Goal: Transaction & Acquisition: Purchase product/service

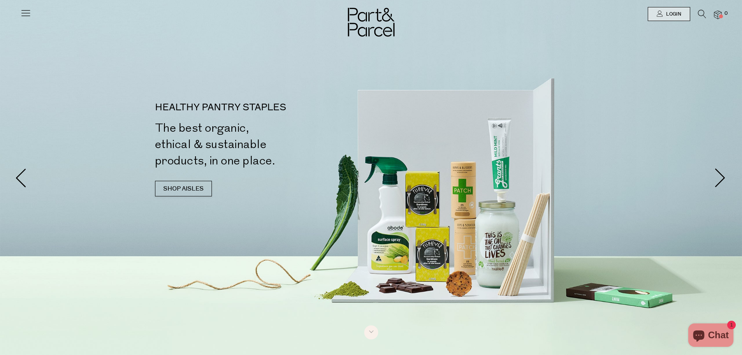
click at [704, 10] on icon at bounding box center [702, 14] width 8 height 9
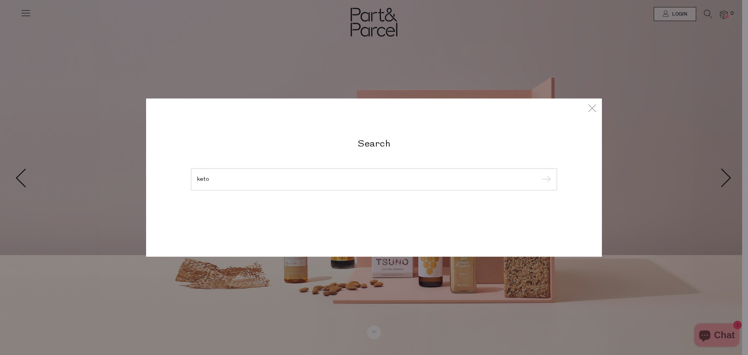
type input "keto"
click at [539, 174] on input "submit" at bounding box center [545, 180] width 12 height 12
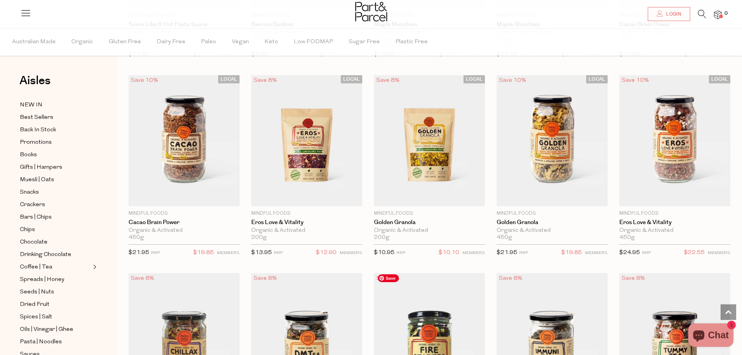
scroll to position [1324, 0]
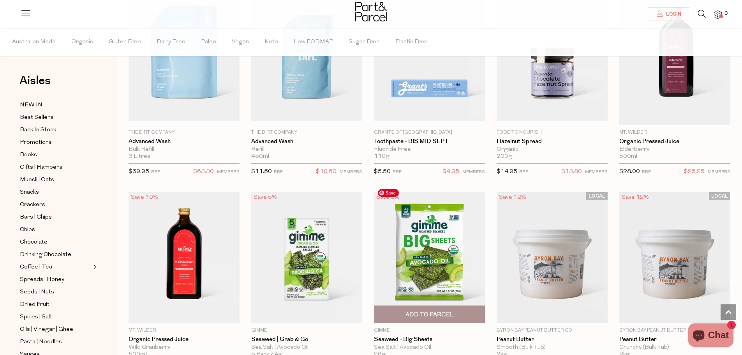
scroll to position [3622, 0]
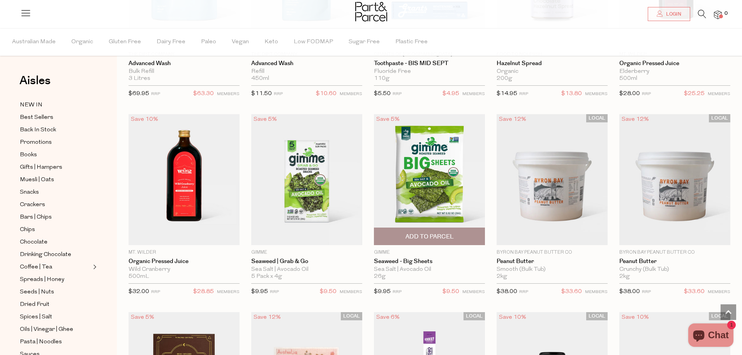
click at [441, 228] on span "Add To Parcel" at bounding box center [429, 236] width 106 height 17
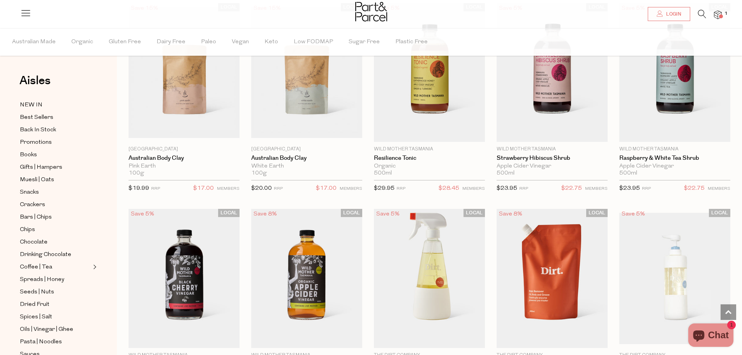
scroll to position [3038, 0]
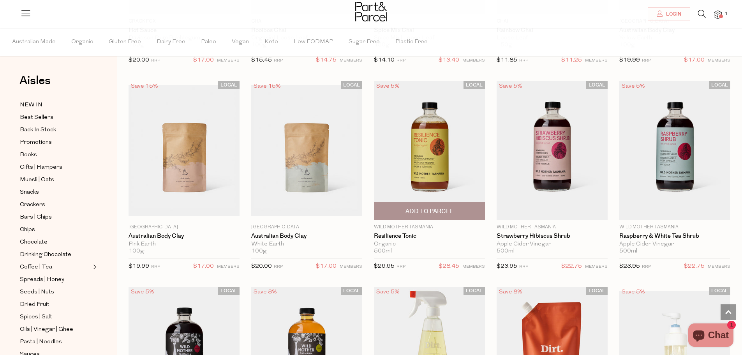
click at [425, 207] on span "Add To Parcel" at bounding box center [429, 211] width 48 height 8
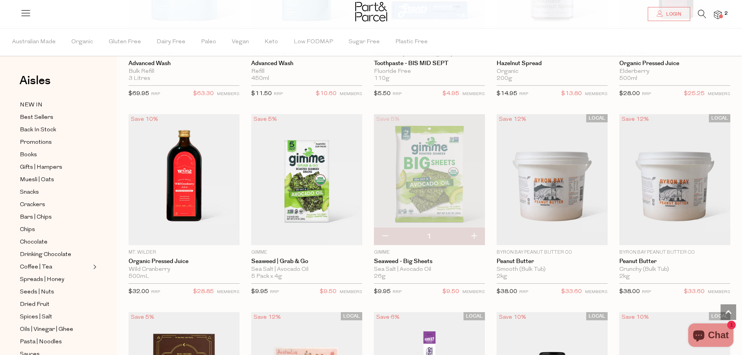
scroll to position [3778, 0]
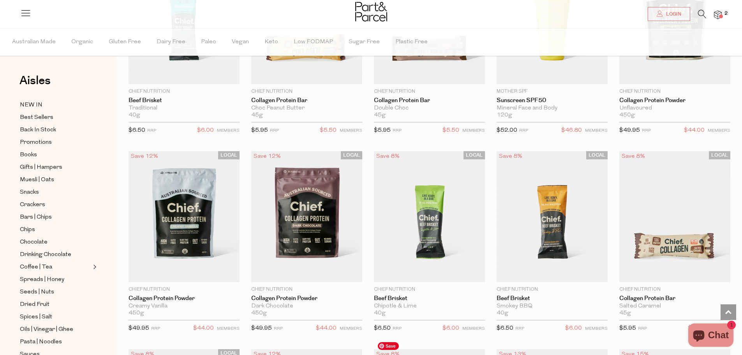
scroll to position [5570, 0]
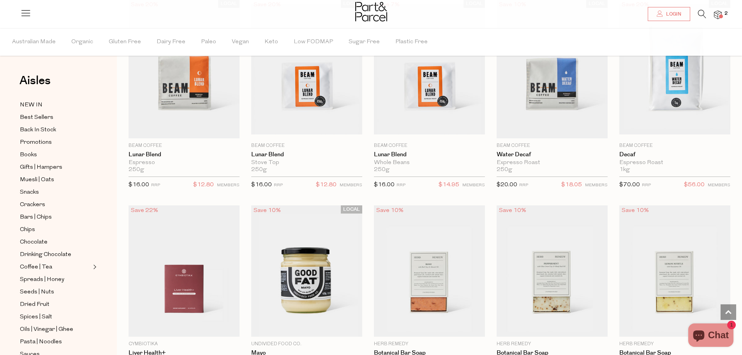
scroll to position [7751, 0]
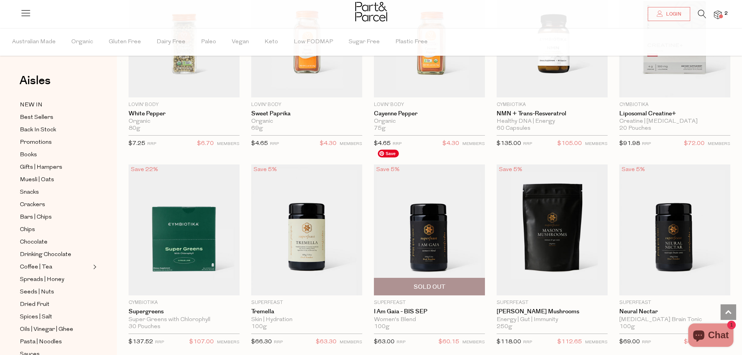
scroll to position [9738, 0]
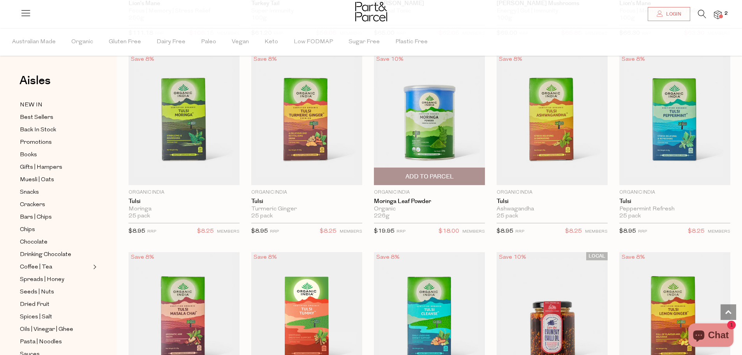
scroll to position [10244, 0]
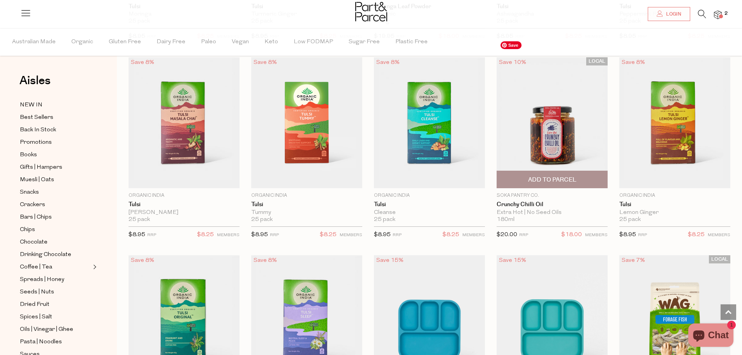
click at [530, 116] on img at bounding box center [552, 122] width 111 height 131
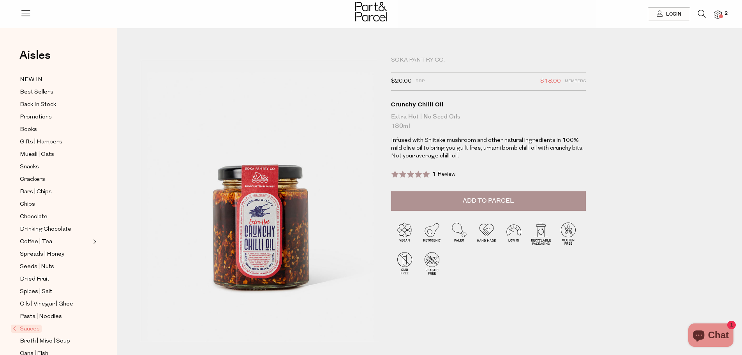
click at [488, 200] on span "Add to Parcel" at bounding box center [488, 200] width 51 height 9
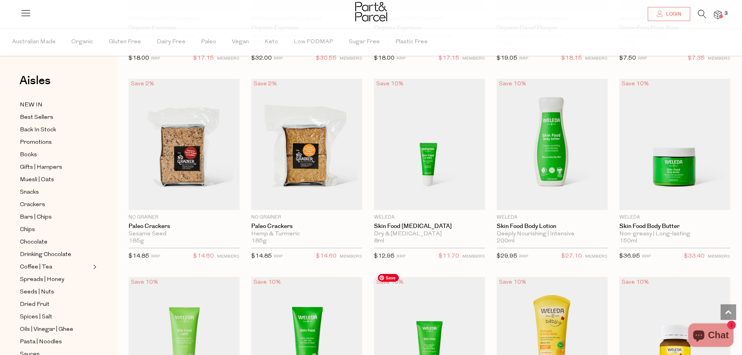
scroll to position [3244, 0]
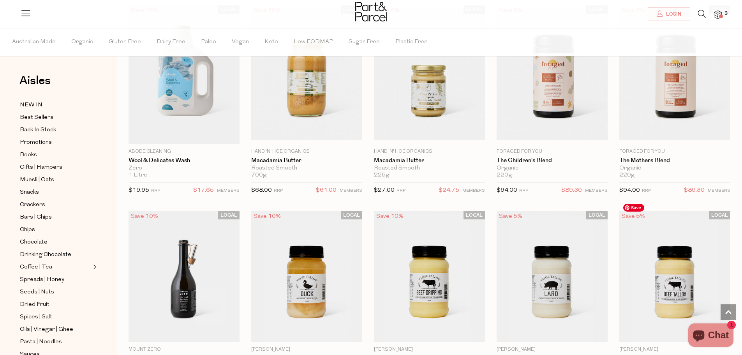
scroll to position [5698, 0]
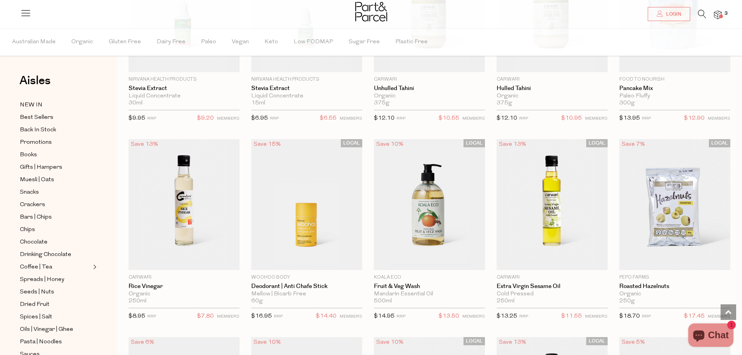
scroll to position [7685, 0]
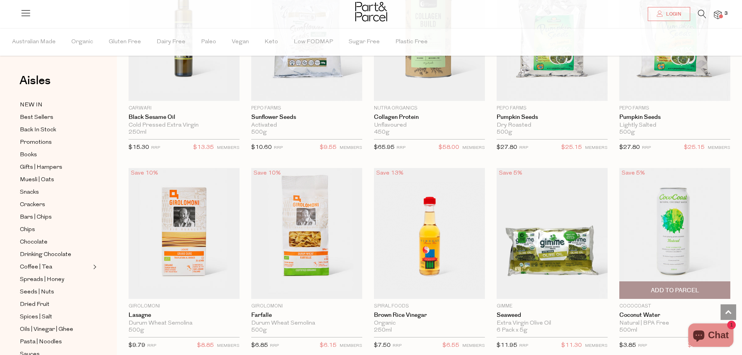
scroll to position [9476, 0]
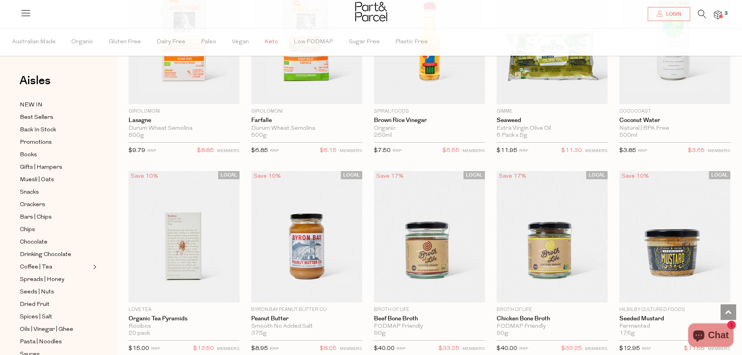
click at [265, 37] on span "Keto" at bounding box center [271, 41] width 14 height 27
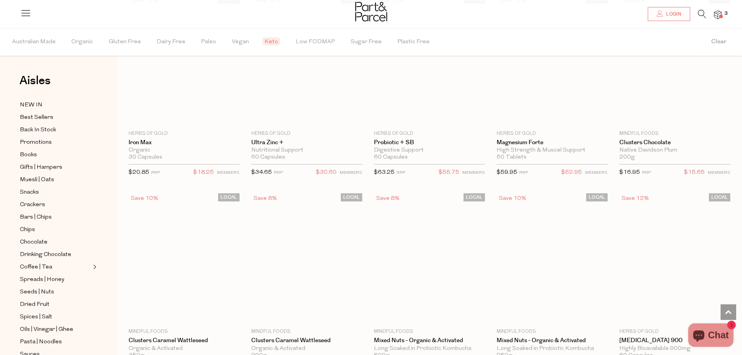
scroll to position [477, 0]
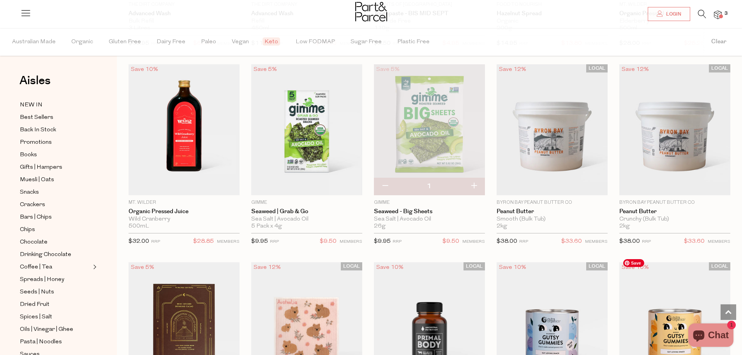
scroll to position [3661, 0]
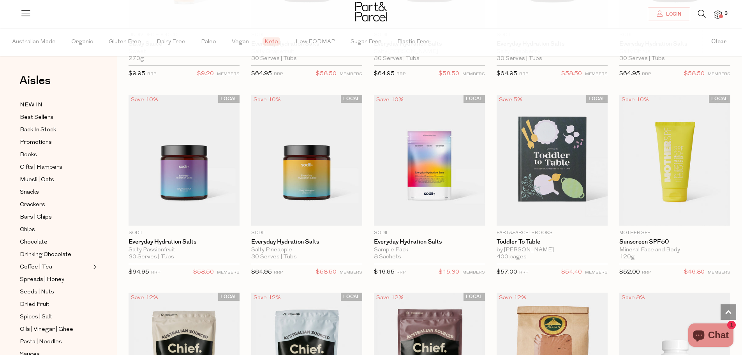
scroll to position [5025, 0]
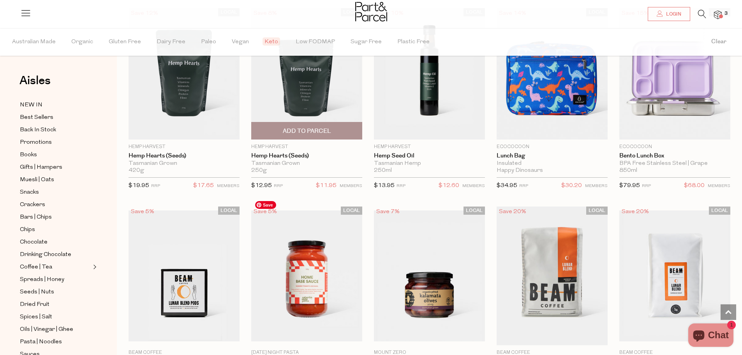
scroll to position [6620, 0]
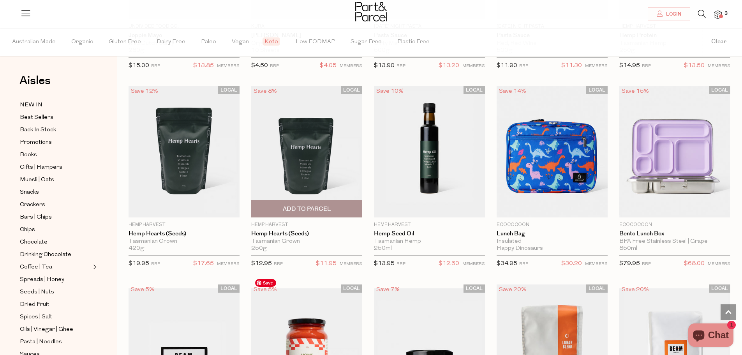
click at [305, 205] on span "Add To Parcel" at bounding box center [307, 209] width 48 height 8
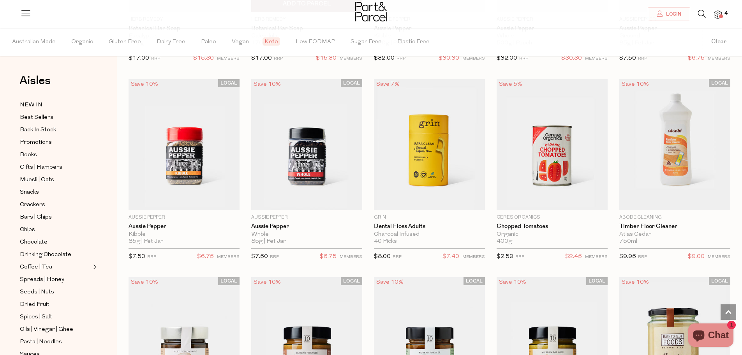
scroll to position [7789, 0]
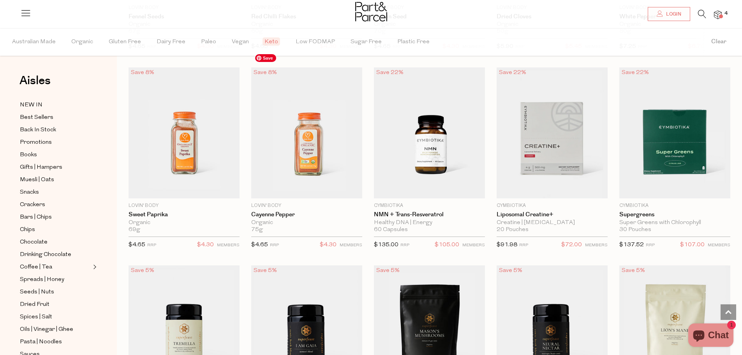
scroll to position [8996, 0]
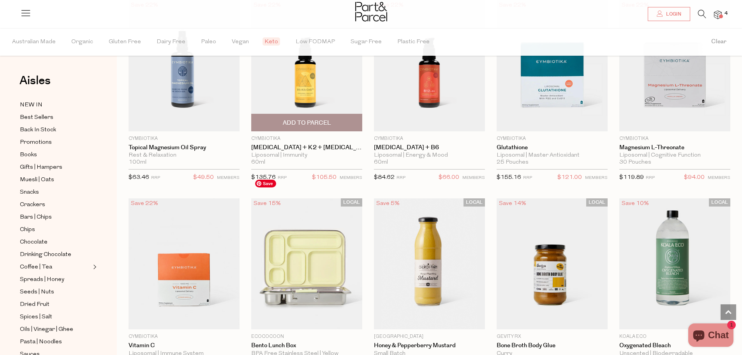
scroll to position [11684, 0]
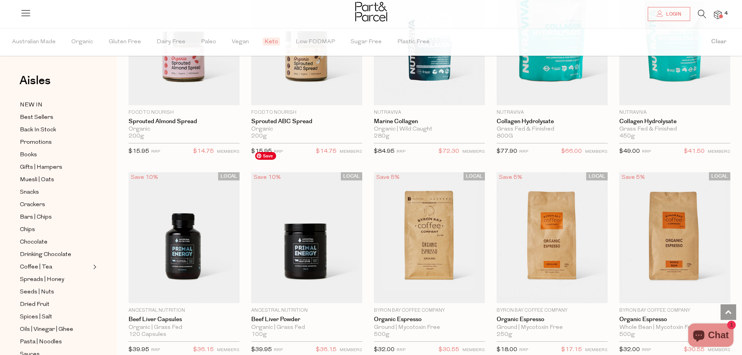
scroll to position [12502, 0]
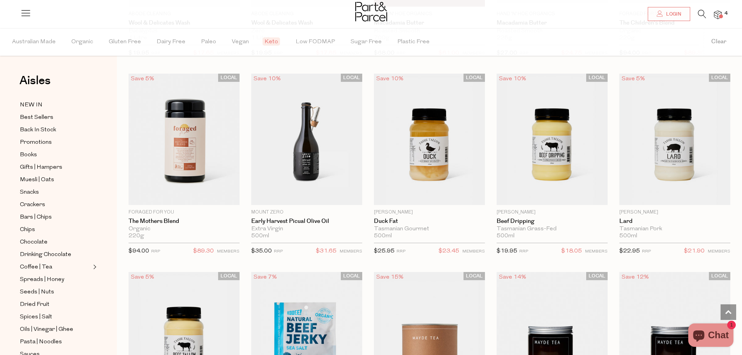
scroll to position [14945, 0]
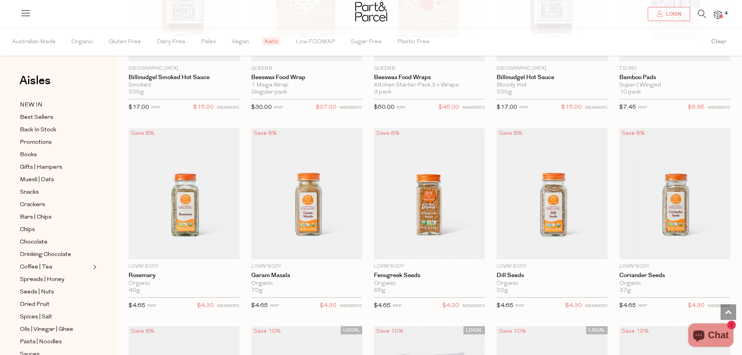
scroll to position [17321, 0]
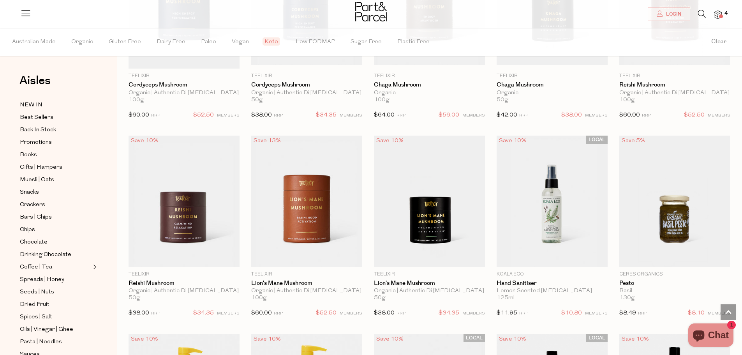
scroll to position [19697, 0]
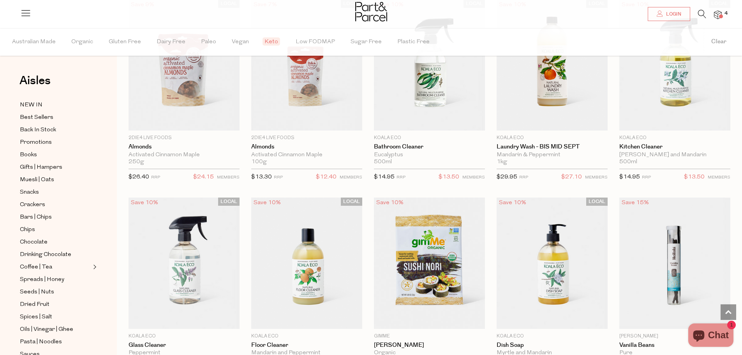
scroll to position [21020, 0]
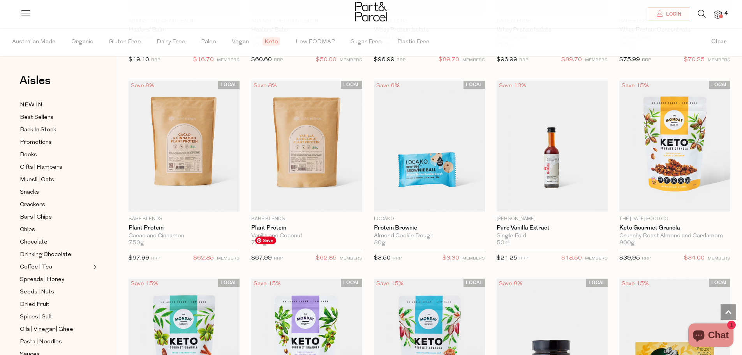
scroll to position [23474, 0]
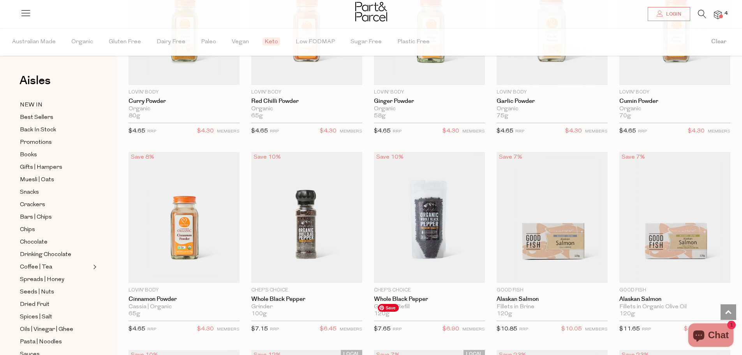
scroll to position [25305, 0]
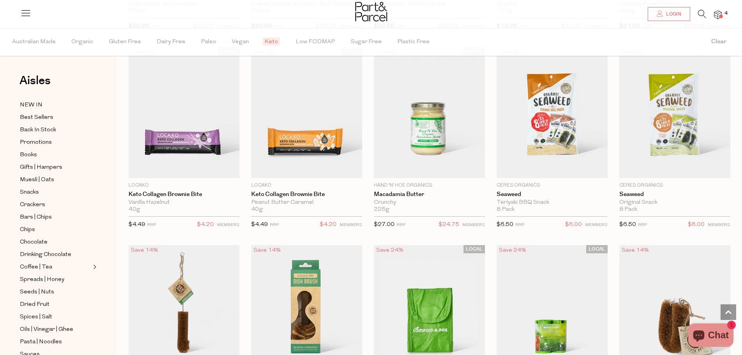
scroll to position [27603, 0]
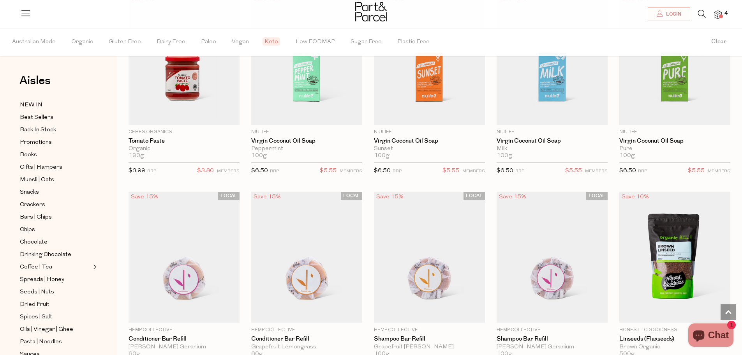
scroll to position [29563, 0]
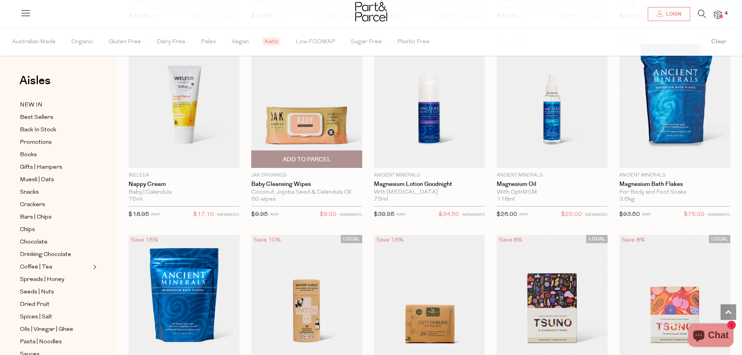
scroll to position [31469, 0]
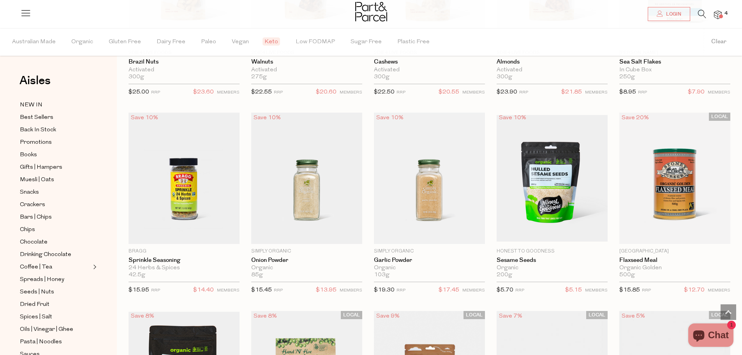
scroll to position [33182, 0]
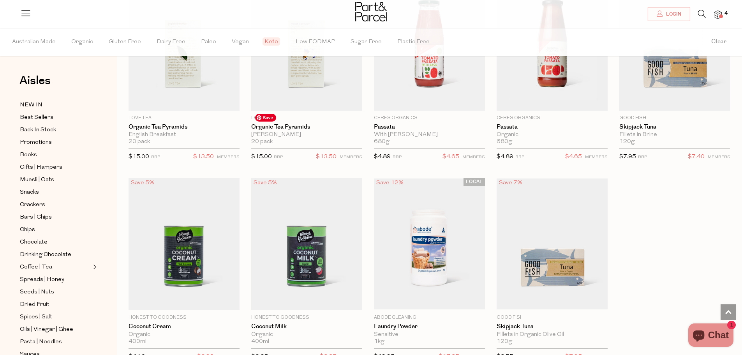
scroll to position [34673, 0]
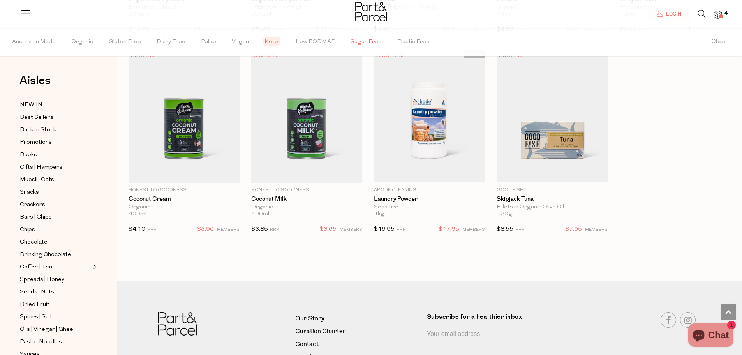
click at [371, 44] on span "Sugar Free" at bounding box center [366, 41] width 31 height 27
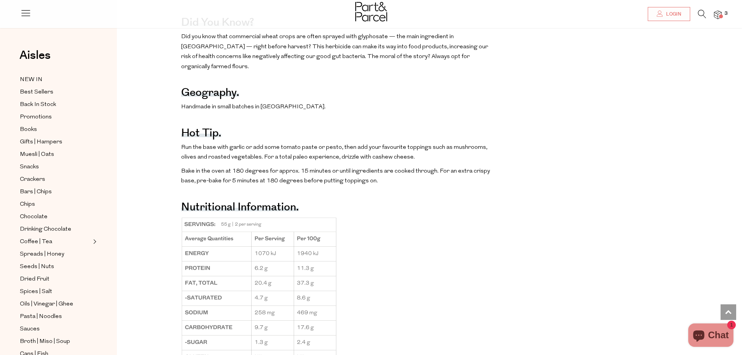
scroll to position [701, 0]
